Goal: Transaction & Acquisition: Purchase product/service

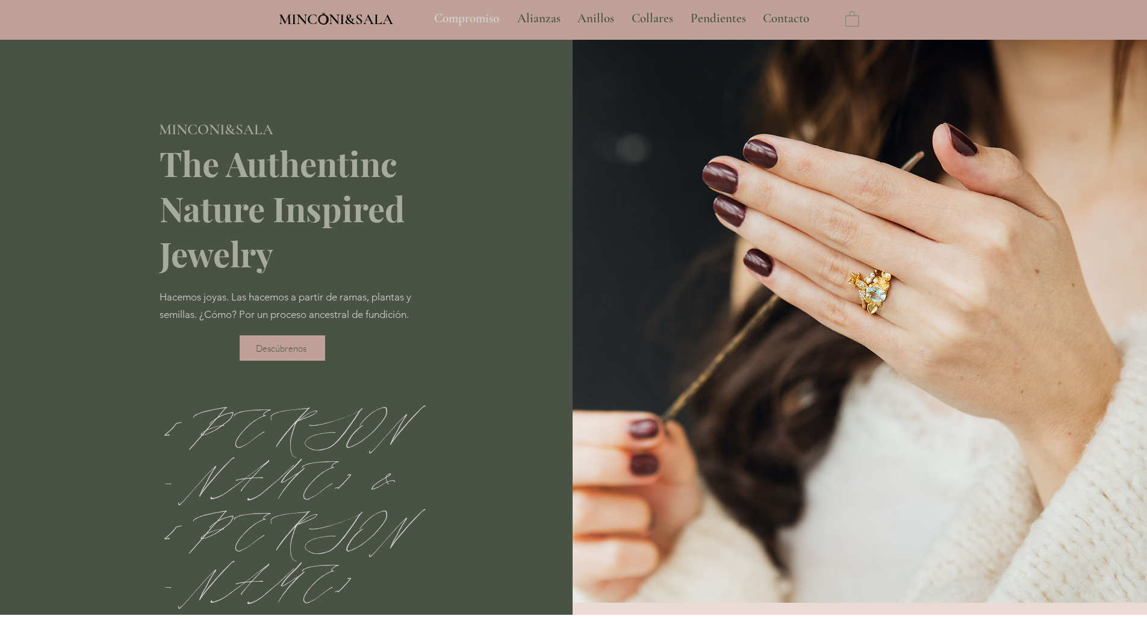
click at [465, 22] on p "Compromiso" at bounding box center [466, 19] width 77 height 30
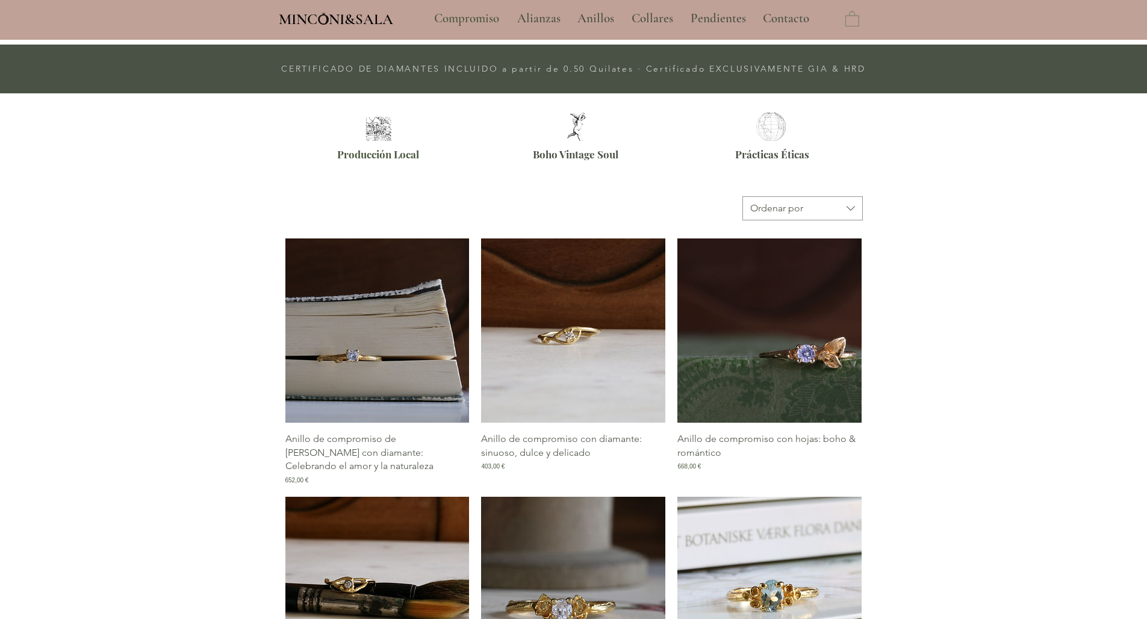
scroll to position [432, 0]
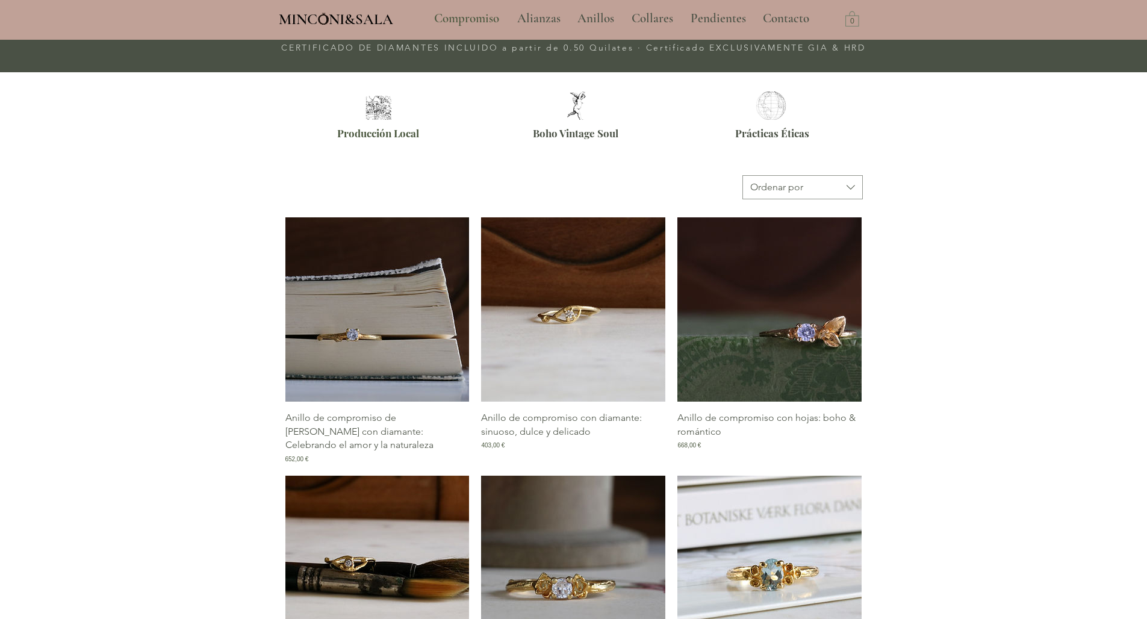
type input "**********"
select select "**********"
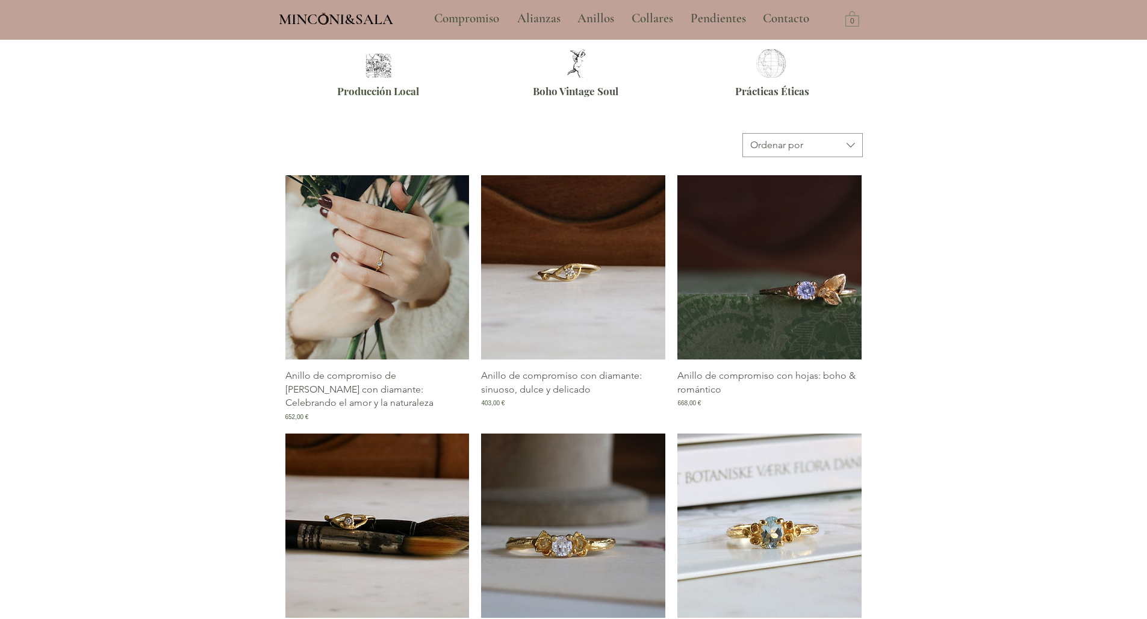
scroll to position [475, 0]
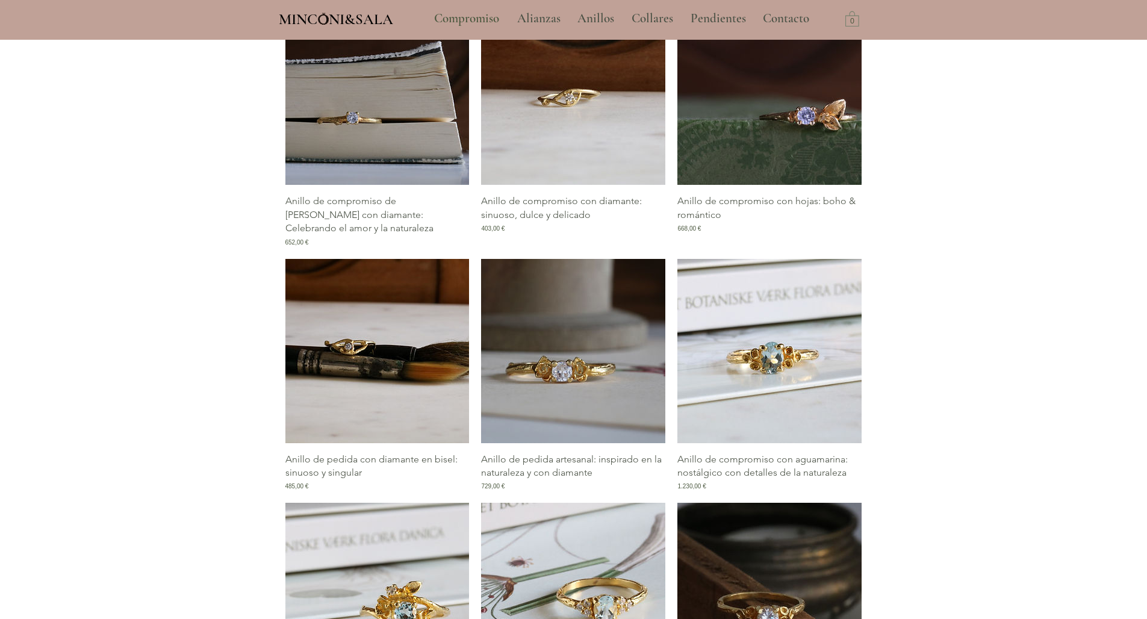
scroll to position [430, 0]
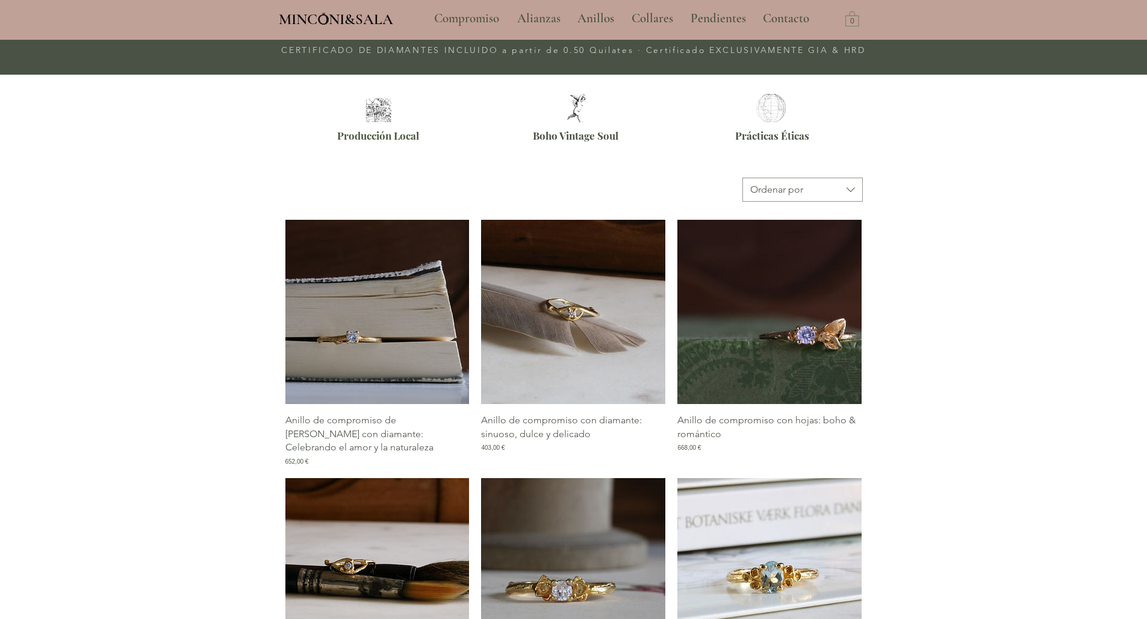
click at [591, 361] on img "Galería de Anillo de compromiso con diamante: sinuoso, dulce y delicado" at bounding box center [573, 312] width 184 height 184
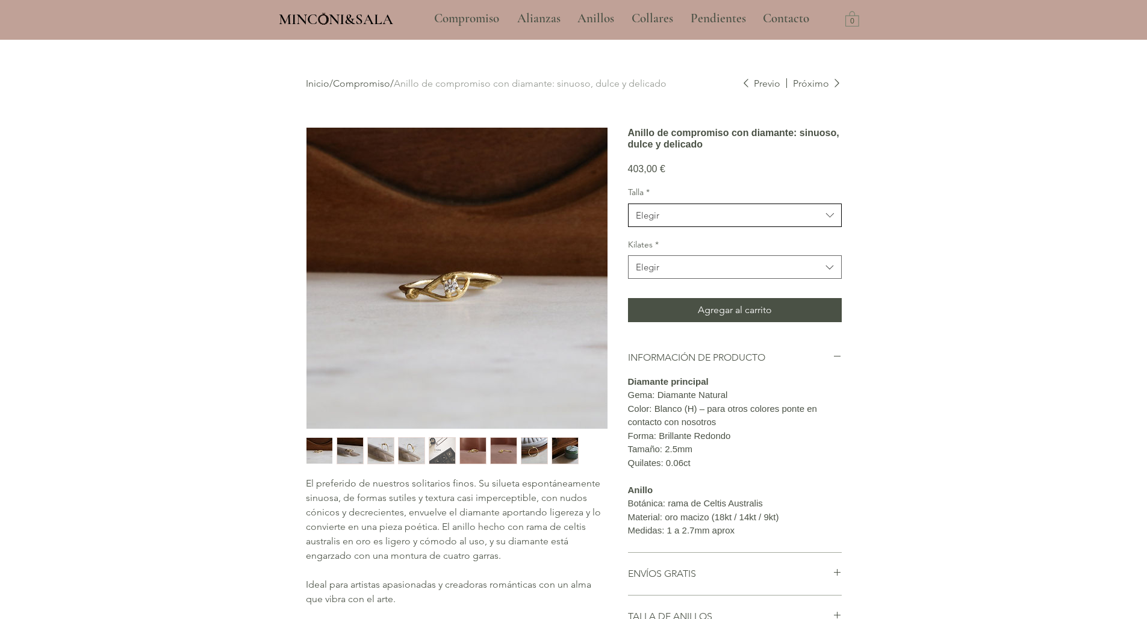
click at [692, 222] on span "Elegir" at bounding box center [728, 215] width 185 height 13
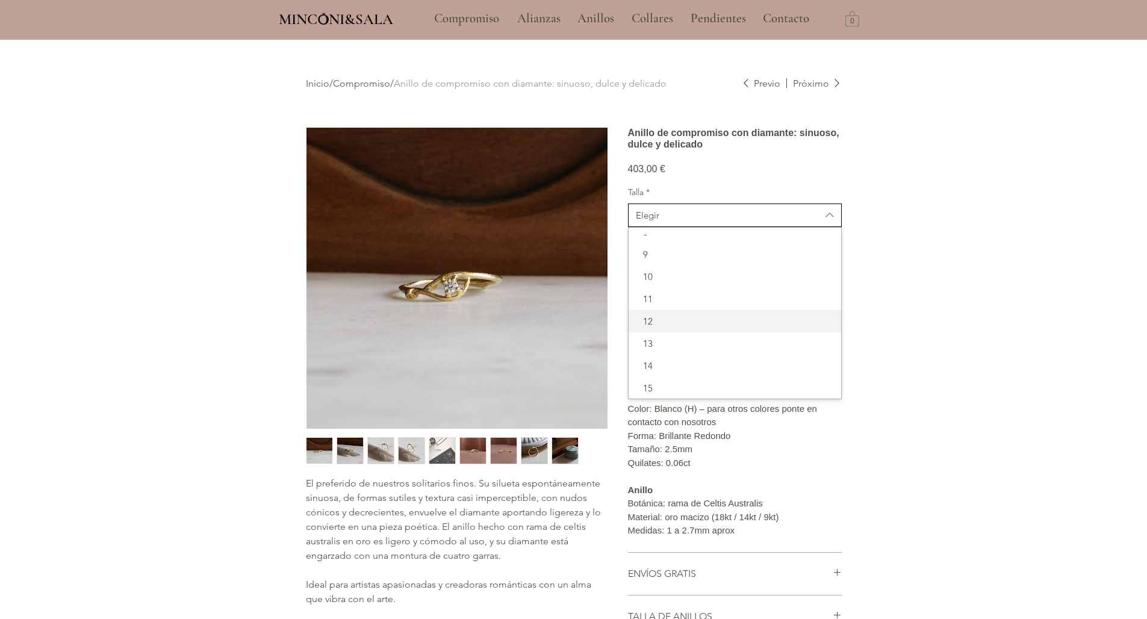
scroll to position [15, 0]
click at [919, 332] on div "main content" at bounding box center [573, 418] width 1147 height 756
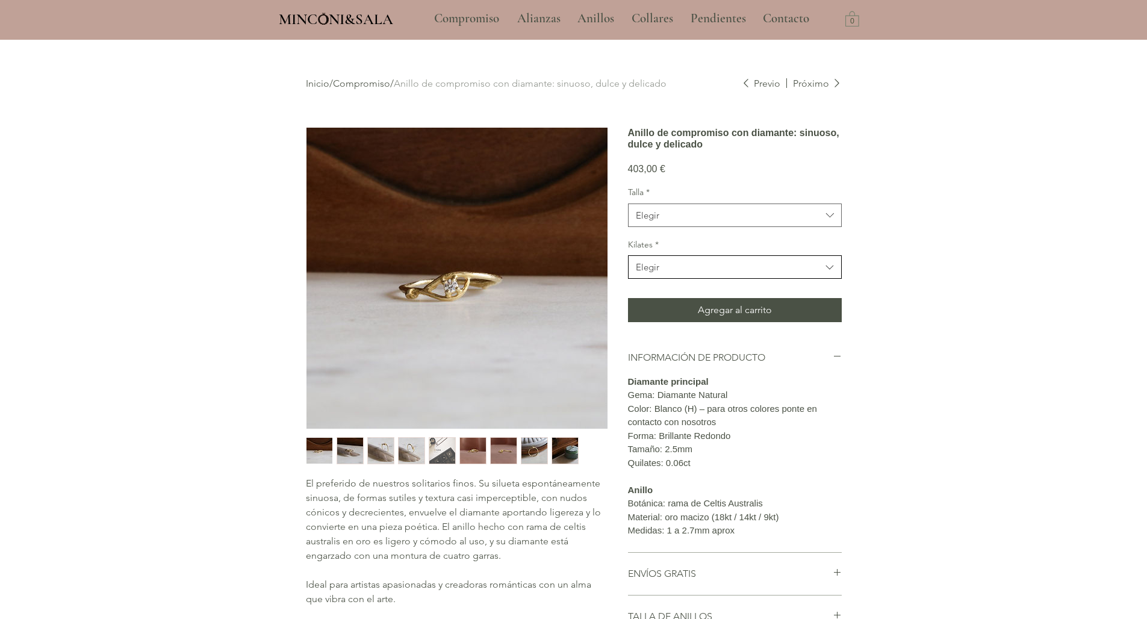
click at [778, 273] on span "Elegir" at bounding box center [728, 267] width 185 height 13
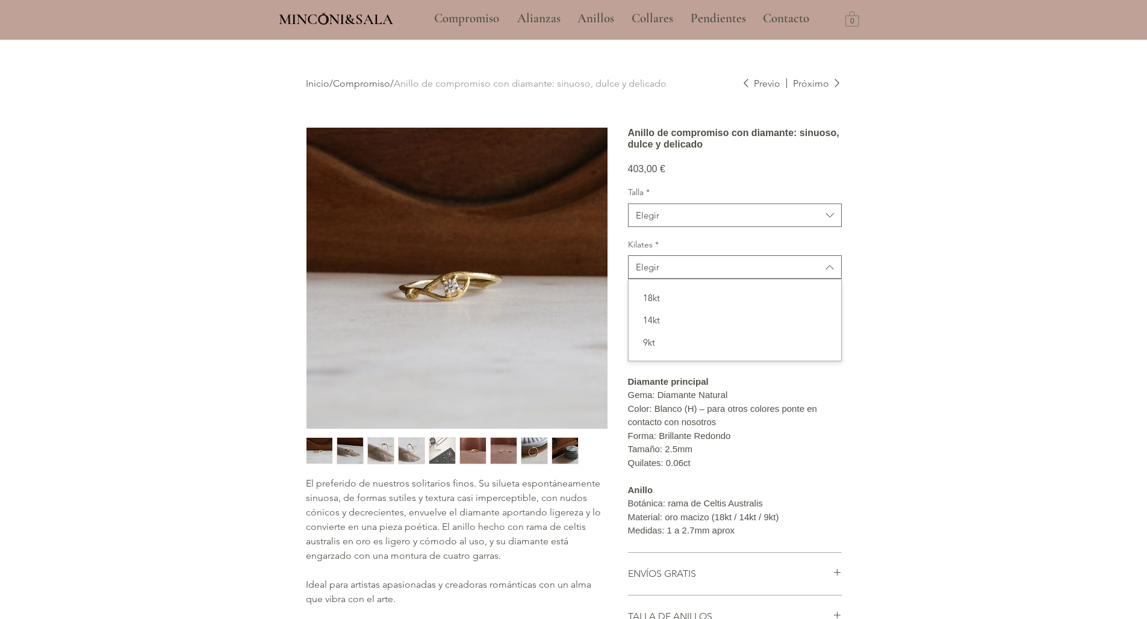
click at [868, 337] on div "Inicio / Compromiso / Anillo de compromiso con diamante: sinuoso, dulce y delic…" at bounding box center [574, 410] width 590 height 738
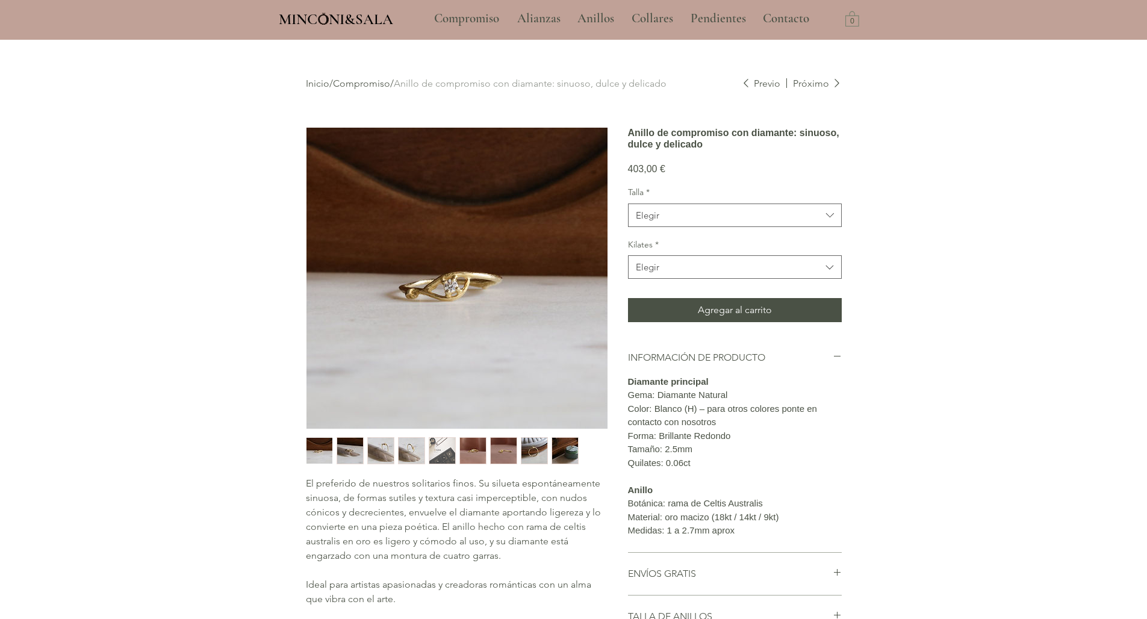
click at [496, 452] on img "7 / 9" at bounding box center [504, 451] width 26 height 26
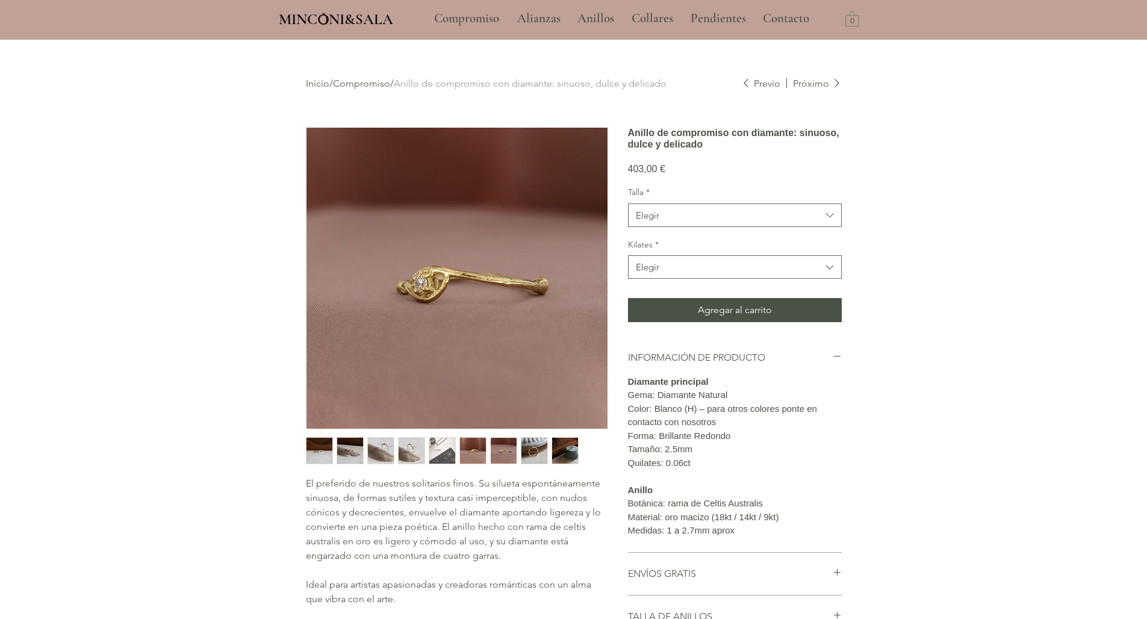
click at [327, 438] on img "1 / 9" at bounding box center [319, 451] width 26 height 26
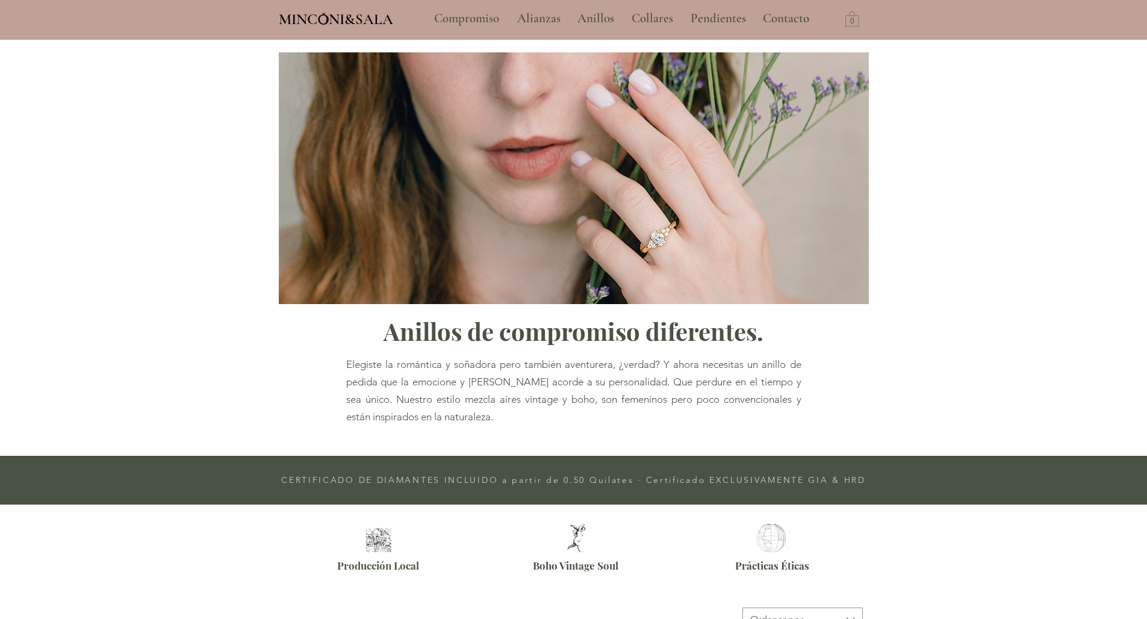
type input "**********"
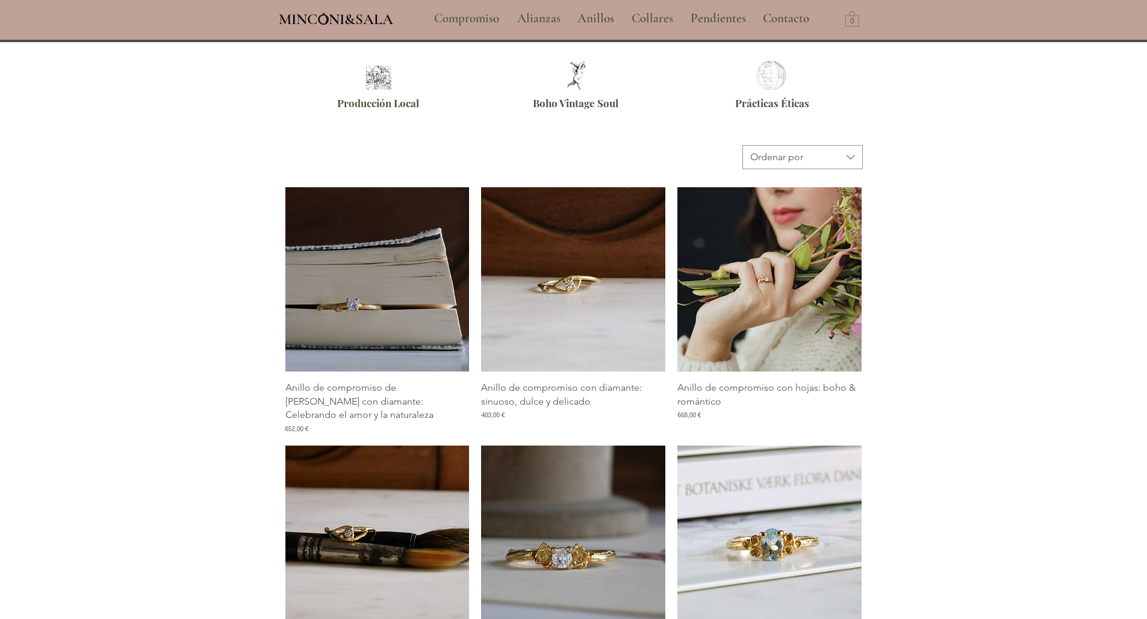
click at [841, 344] on img "Galería de Anillo de compromiso con hojas: boho & romántico" at bounding box center [769, 279] width 184 height 184
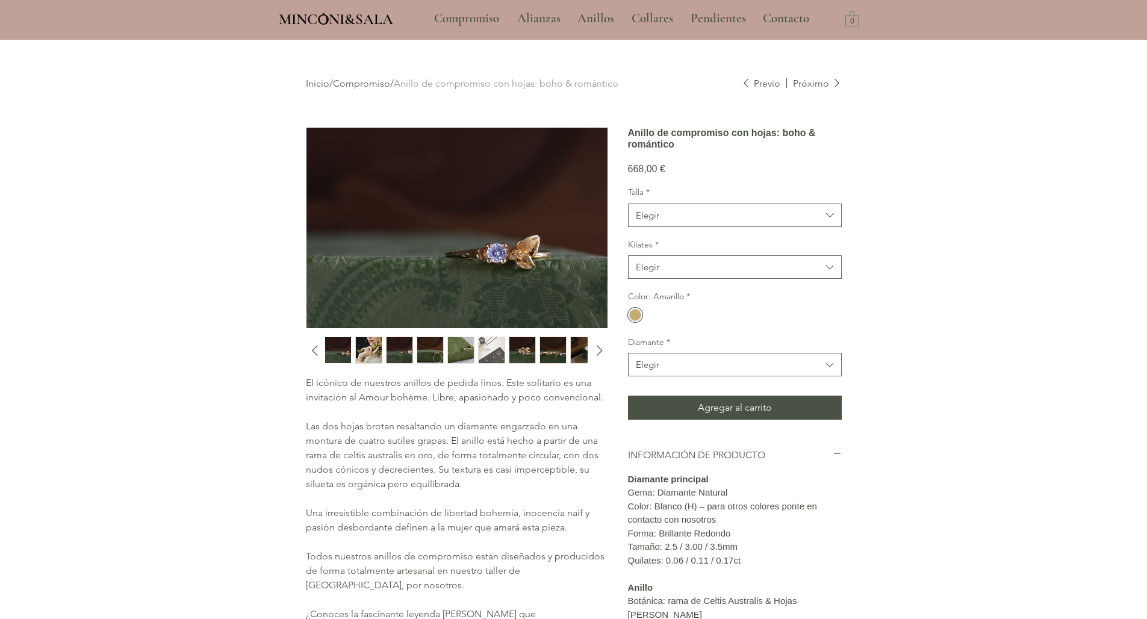
click at [481, 240] on img "main content" at bounding box center [456, 228] width 301 height 200
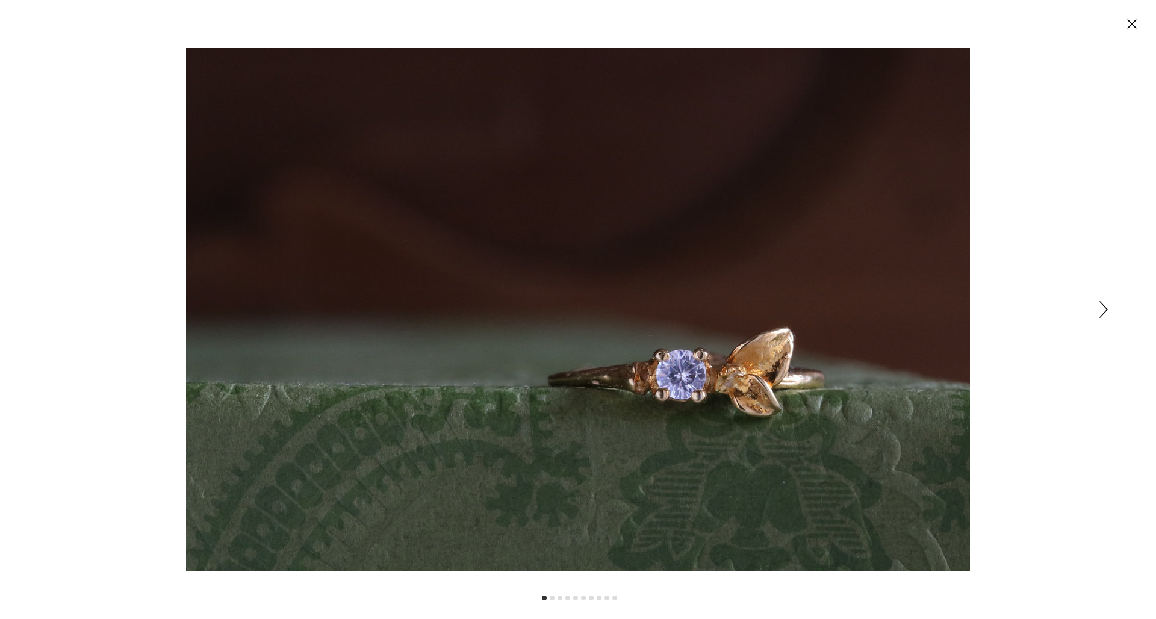
click at [1133, 22] on icon "Cerrar" at bounding box center [1132, 24] width 10 height 10
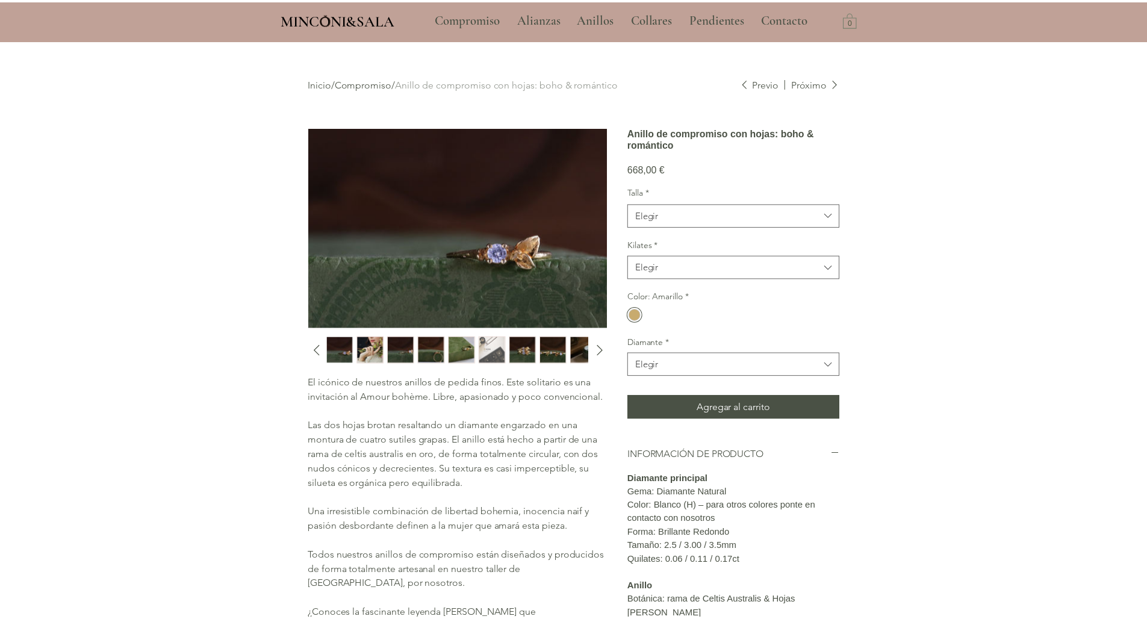
scroll to position [40, 0]
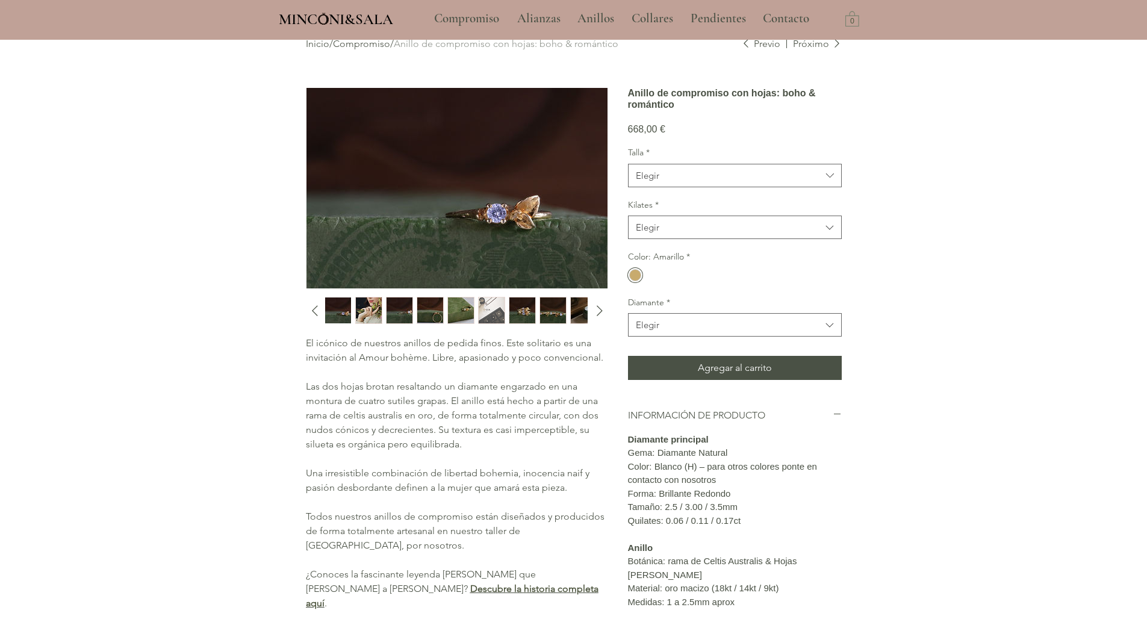
click at [432, 308] on img "4 / 10" at bounding box center [430, 310] width 26 height 26
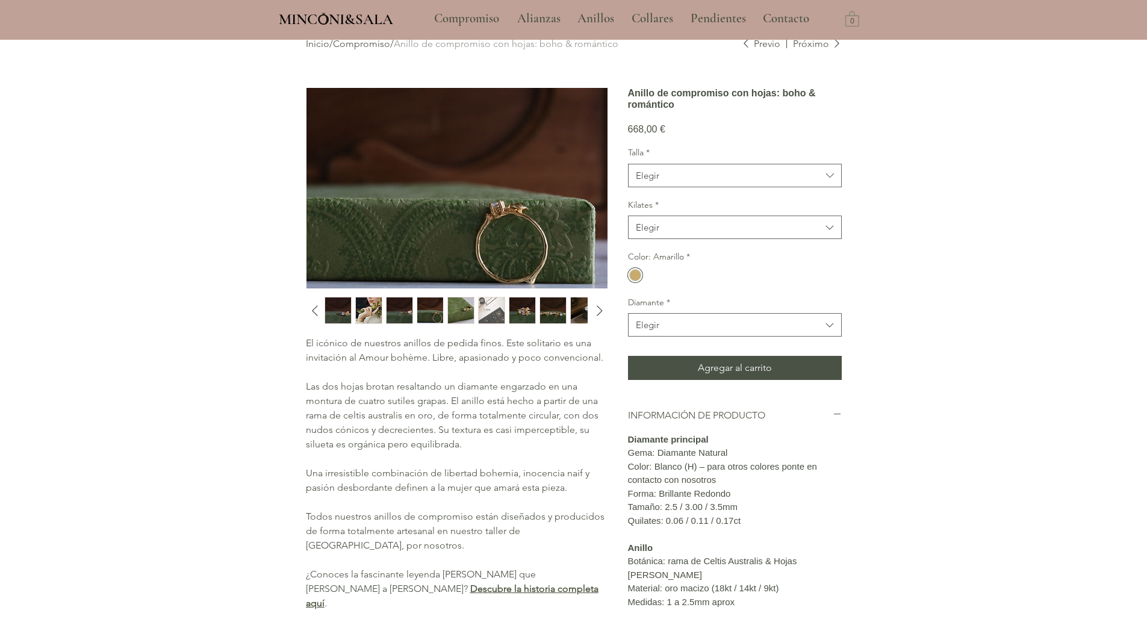
click at [556, 314] on img "8 / 10" at bounding box center [553, 310] width 26 height 26
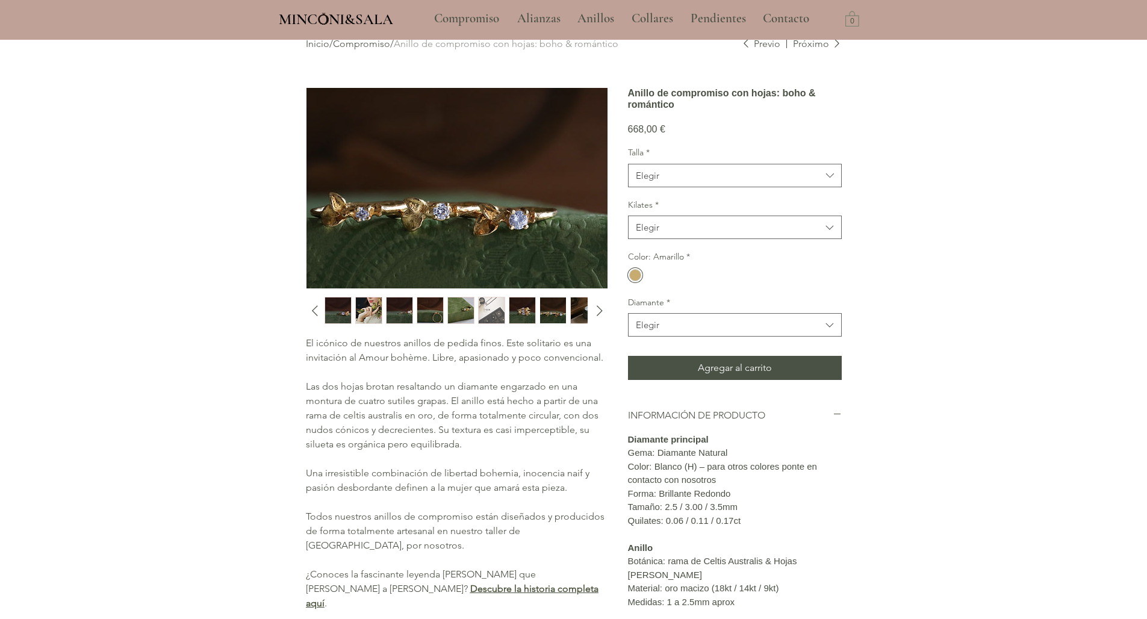
click at [579, 309] on img "9 / 10" at bounding box center [584, 310] width 26 height 26
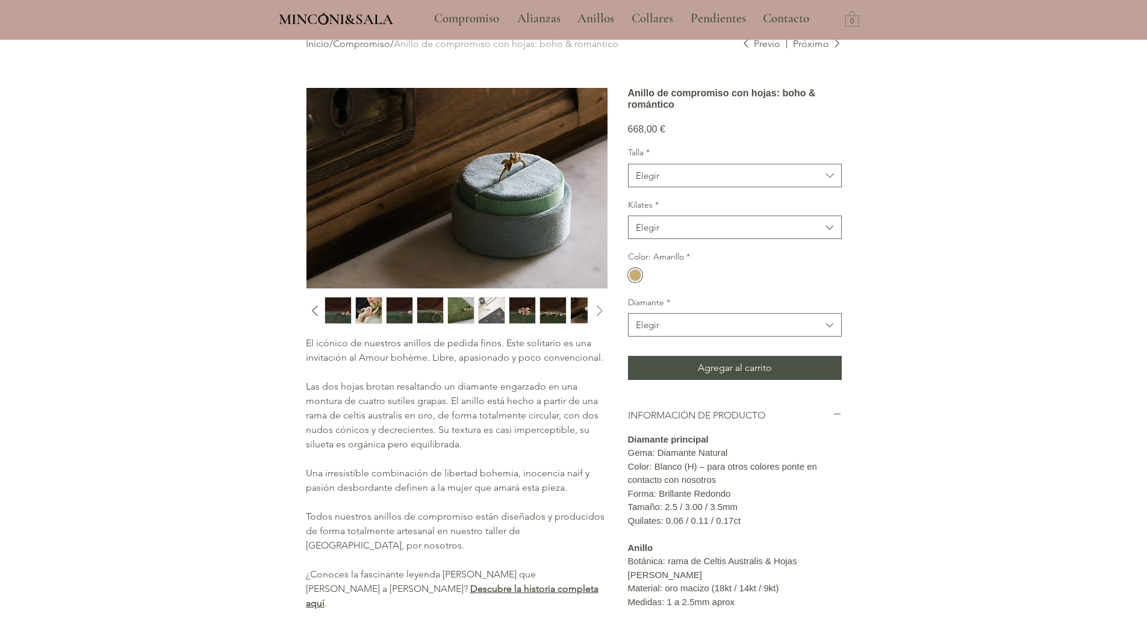
click at [598, 307] on icon "Diapositiva siguiente" at bounding box center [600, 311] width 18 height 18
